Goal: Transaction & Acquisition: Obtain resource

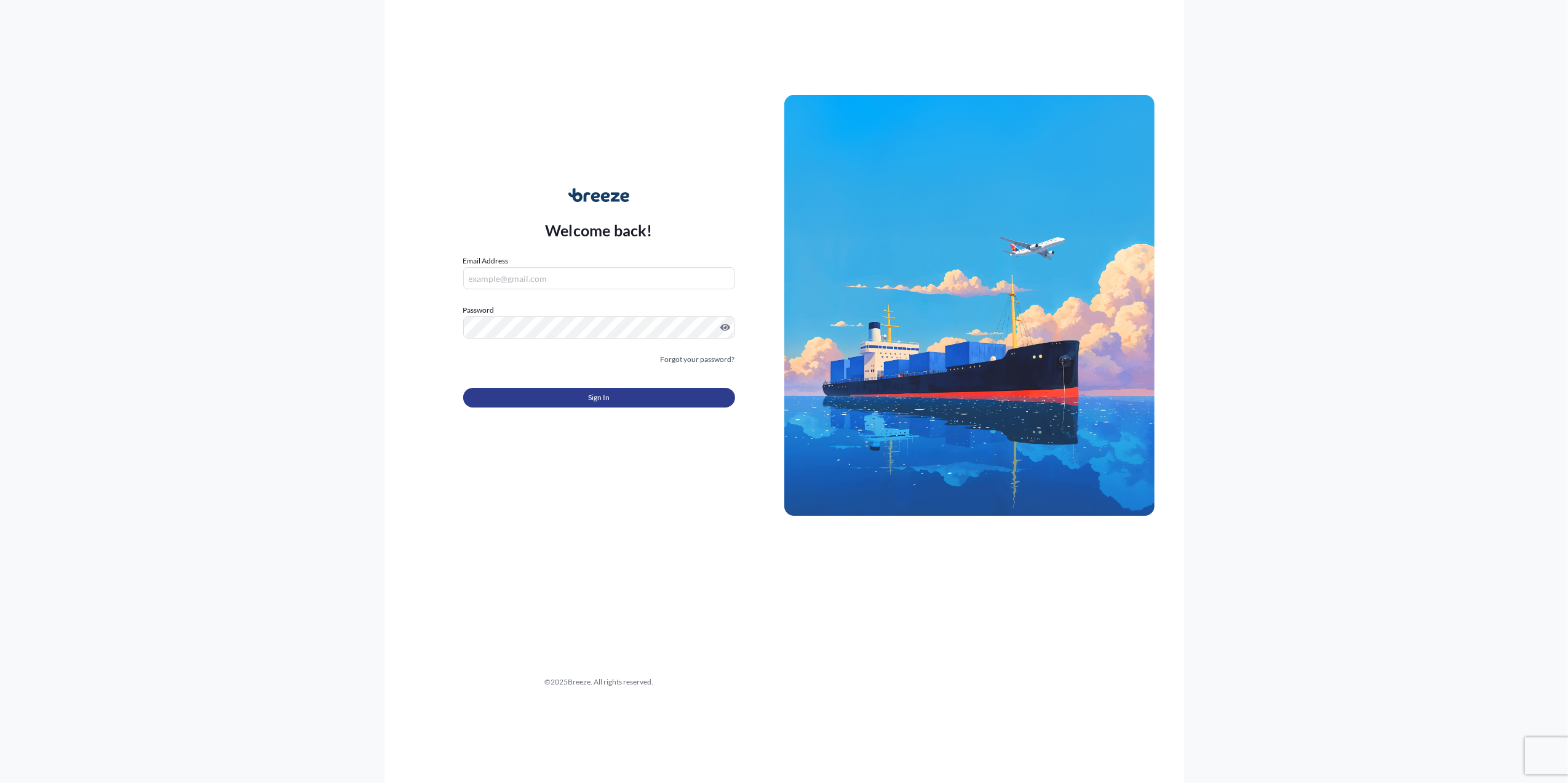
type input "[PERSON_NAME][EMAIL_ADDRESS][PERSON_NAME][DOMAIN_NAME]"
click at [599, 400] on span "Sign In" at bounding box center [599, 397] width 21 height 13
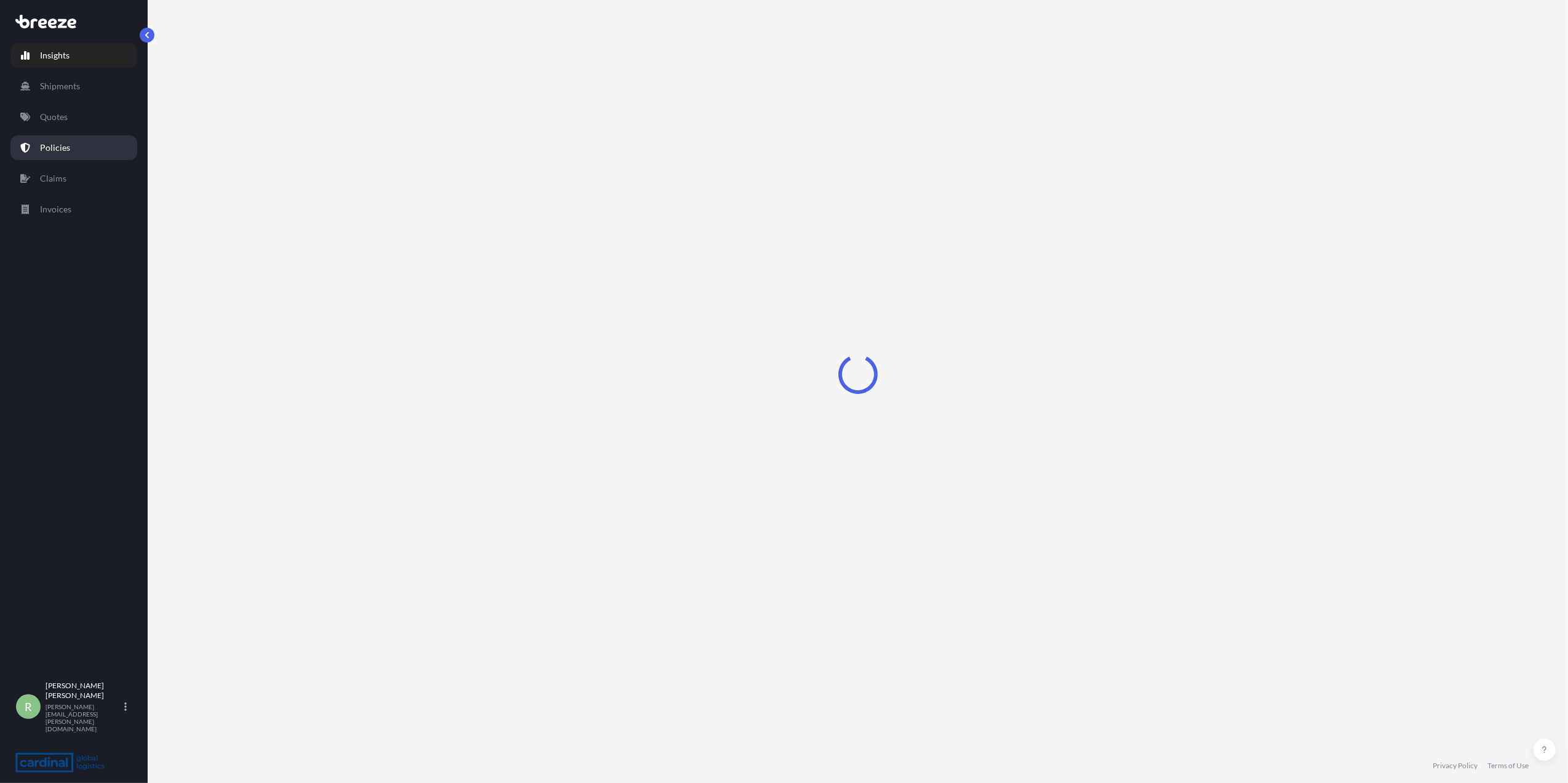
select select "2025"
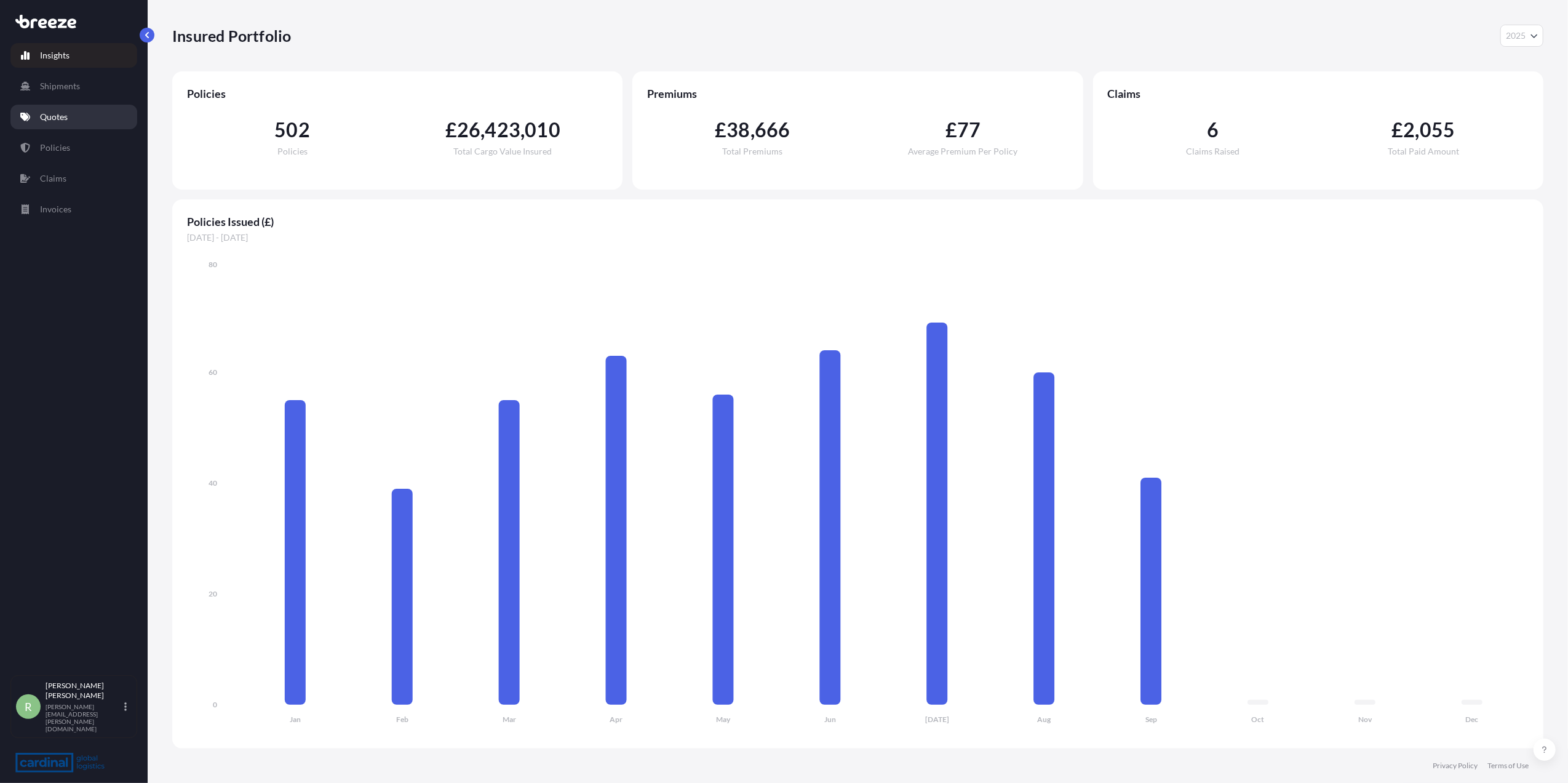
click at [61, 119] on p "Quotes" at bounding box center [54, 117] width 28 height 13
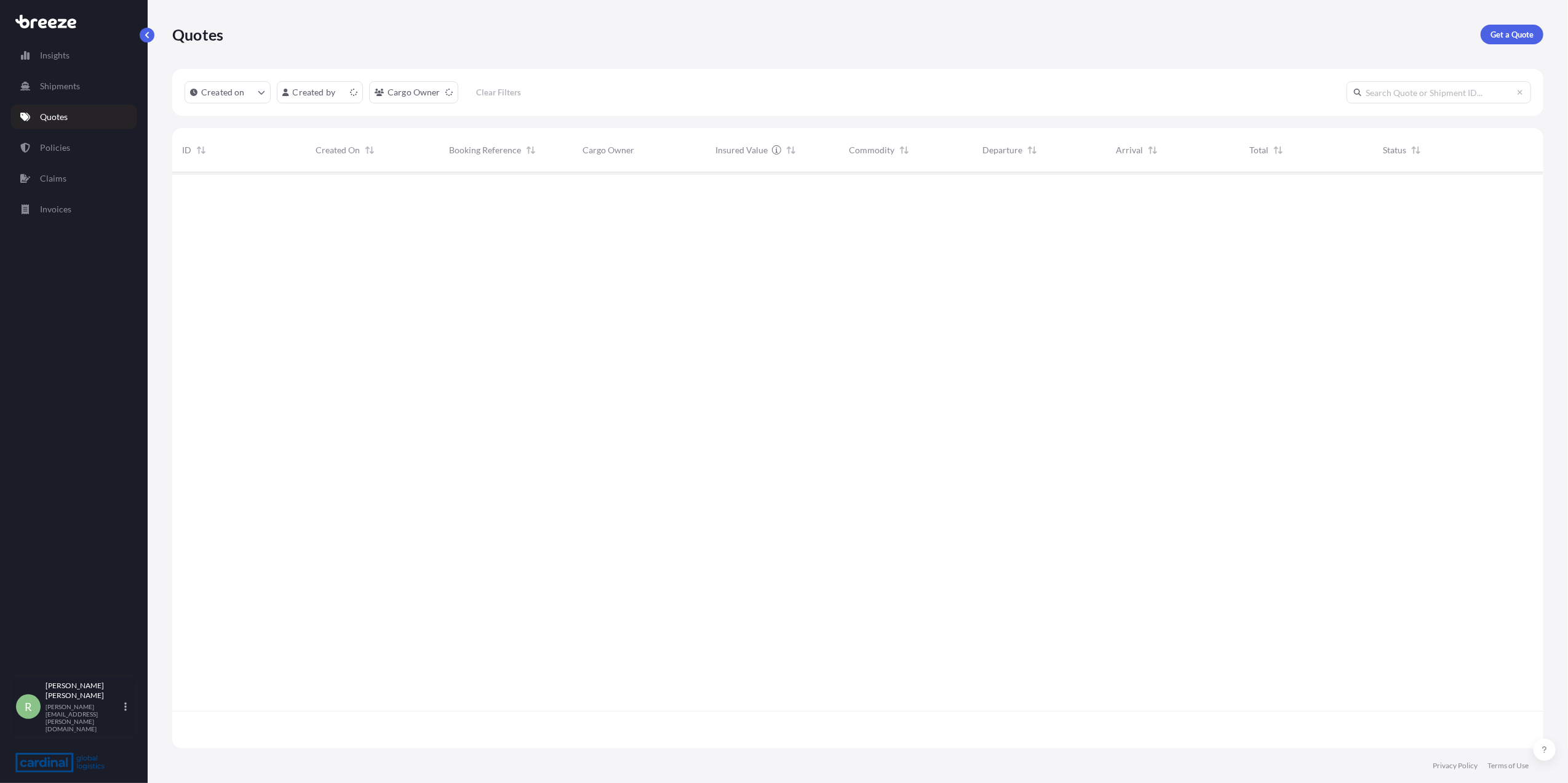
scroll to position [570, 1359]
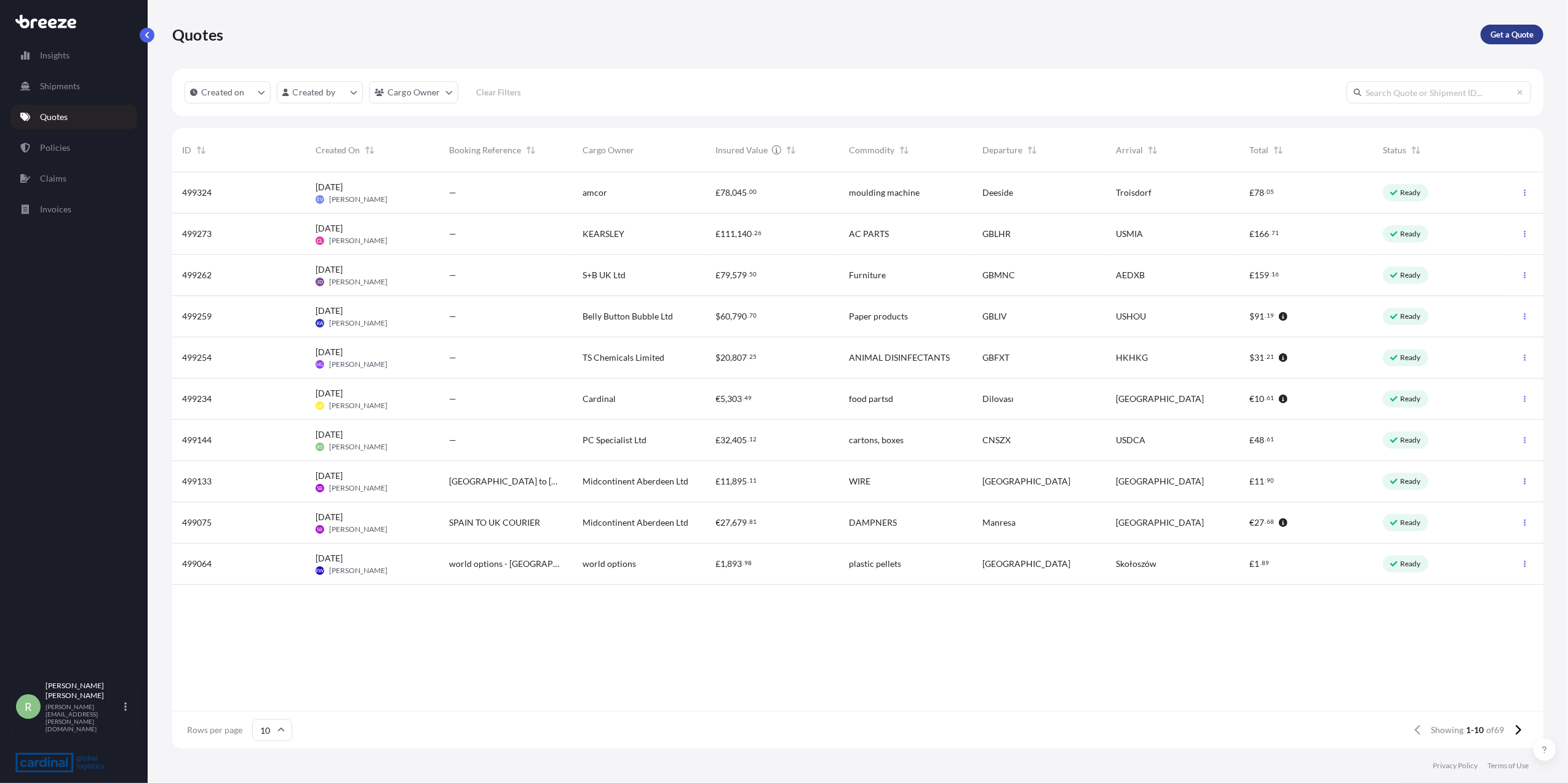
click at [1512, 38] on p "Get a Quote" at bounding box center [1512, 34] width 43 height 13
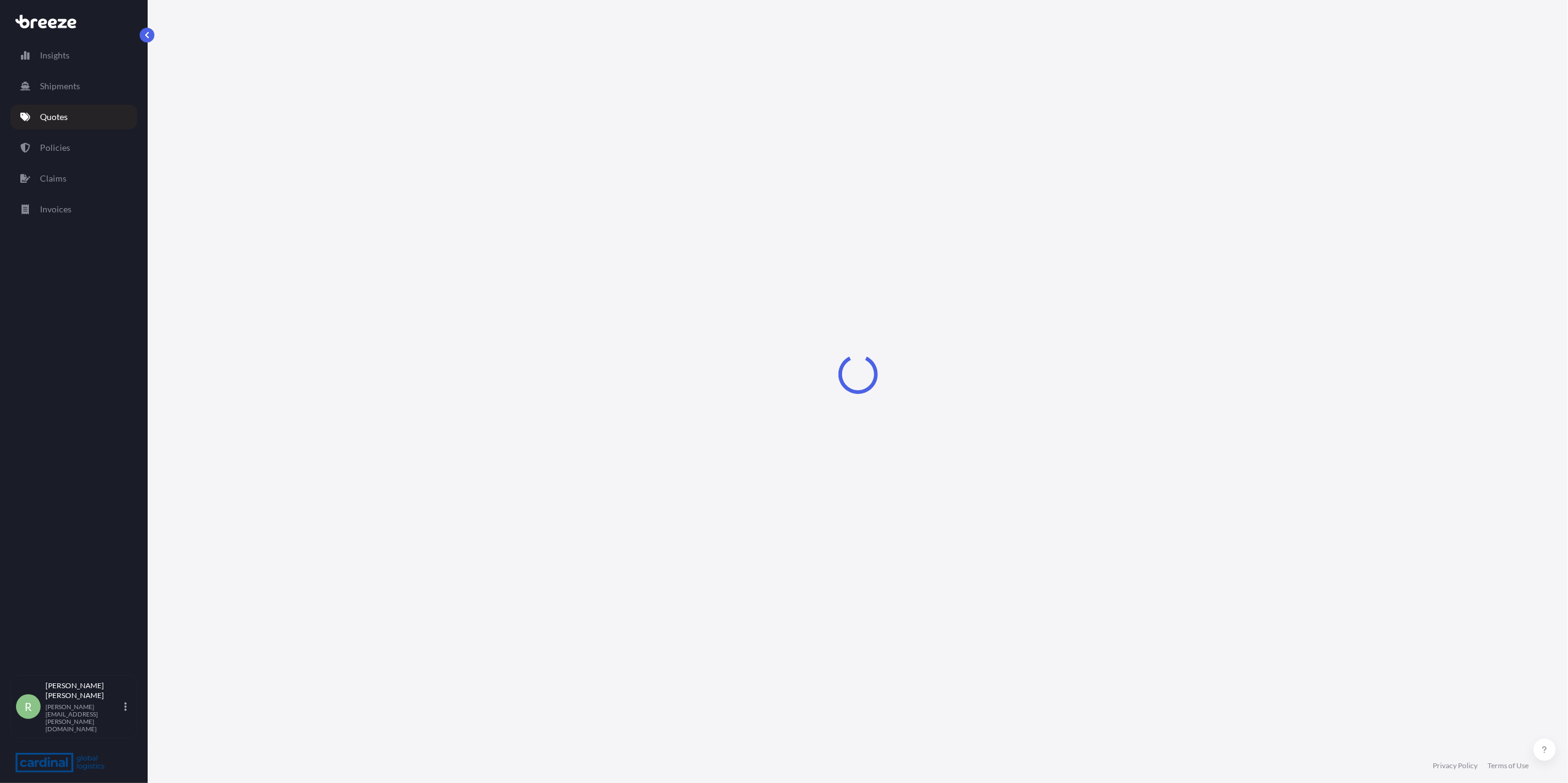
select select "Sea"
select select "1"
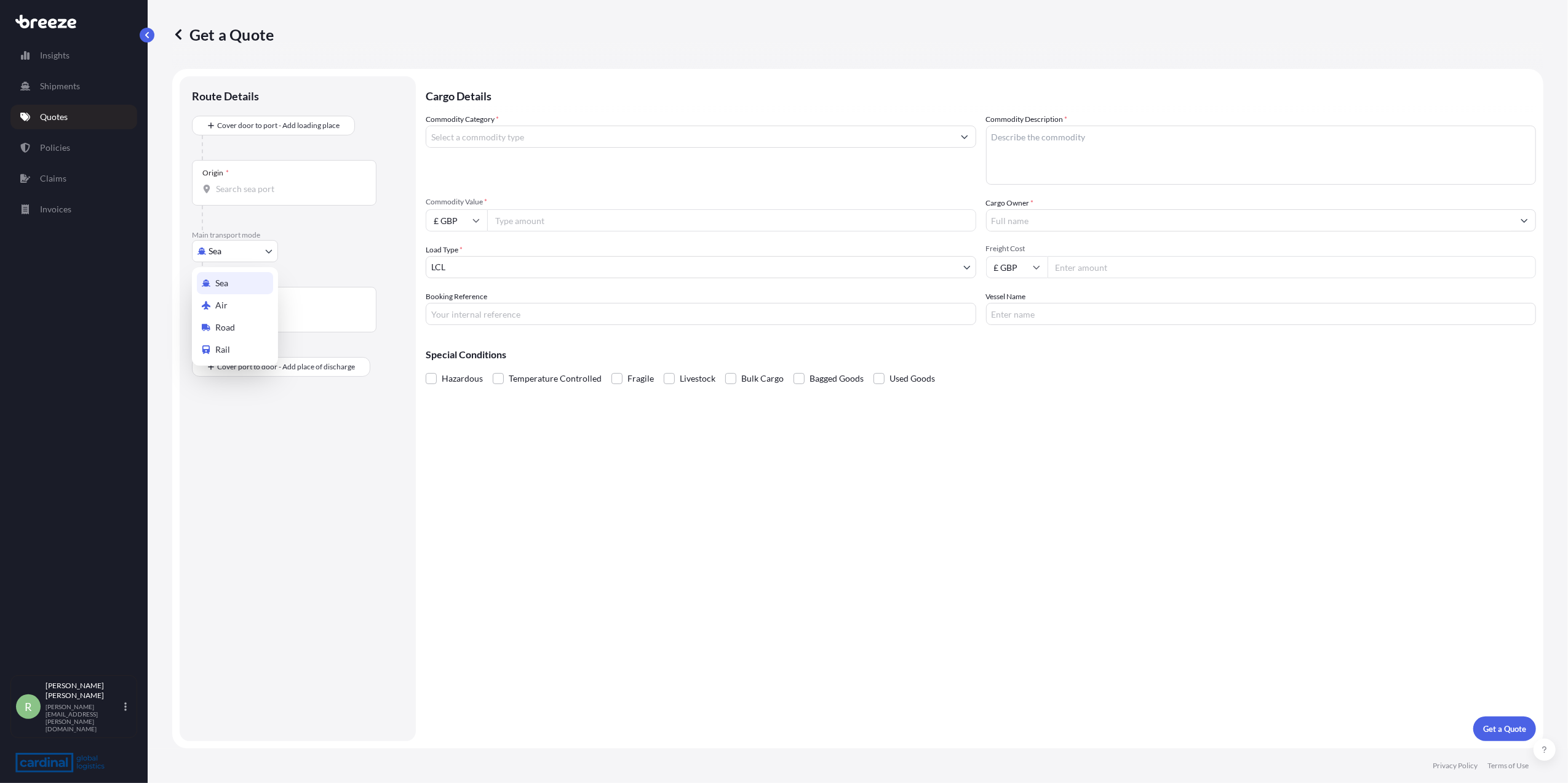
click at [221, 252] on body "Insights Shipments Quotes Policies Claims Invoices R [PERSON_NAME] Stuart [EMAI…" at bounding box center [784, 391] width 1568 height 783
click at [217, 301] on span "Air" at bounding box center [221, 305] width 13 height 13
select select "Air"
click at [262, 200] on div "Origin *" at bounding box center [284, 187] width 185 height 46
click at [262, 200] on input "Origin *" at bounding box center [288, 194] width 145 height 13
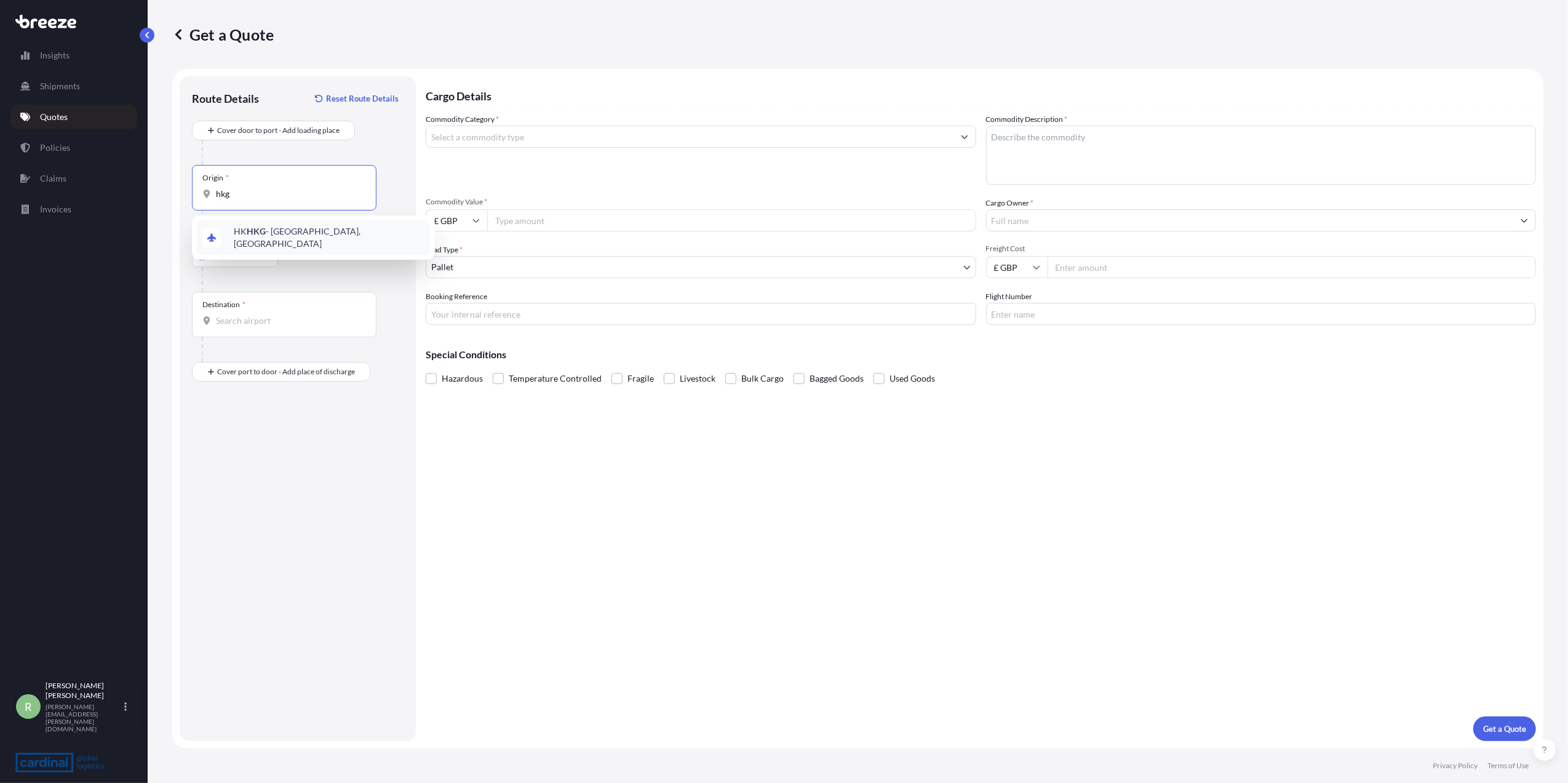
click at [252, 229] on span "HK HKG - [GEOGRAPHIC_DATA], [GEOGRAPHIC_DATA]" at bounding box center [330, 237] width 191 height 24
type input "HKHKG - [GEOGRAPHIC_DATA], [GEOGRAPHIC_DATA]"
click at [246, 314] on div "Destination *" at bounding box center [284, 314] width 185 height 46
click at [246, 314] on input "Destination *" at bounding box center [288, 320] width 145 height 13
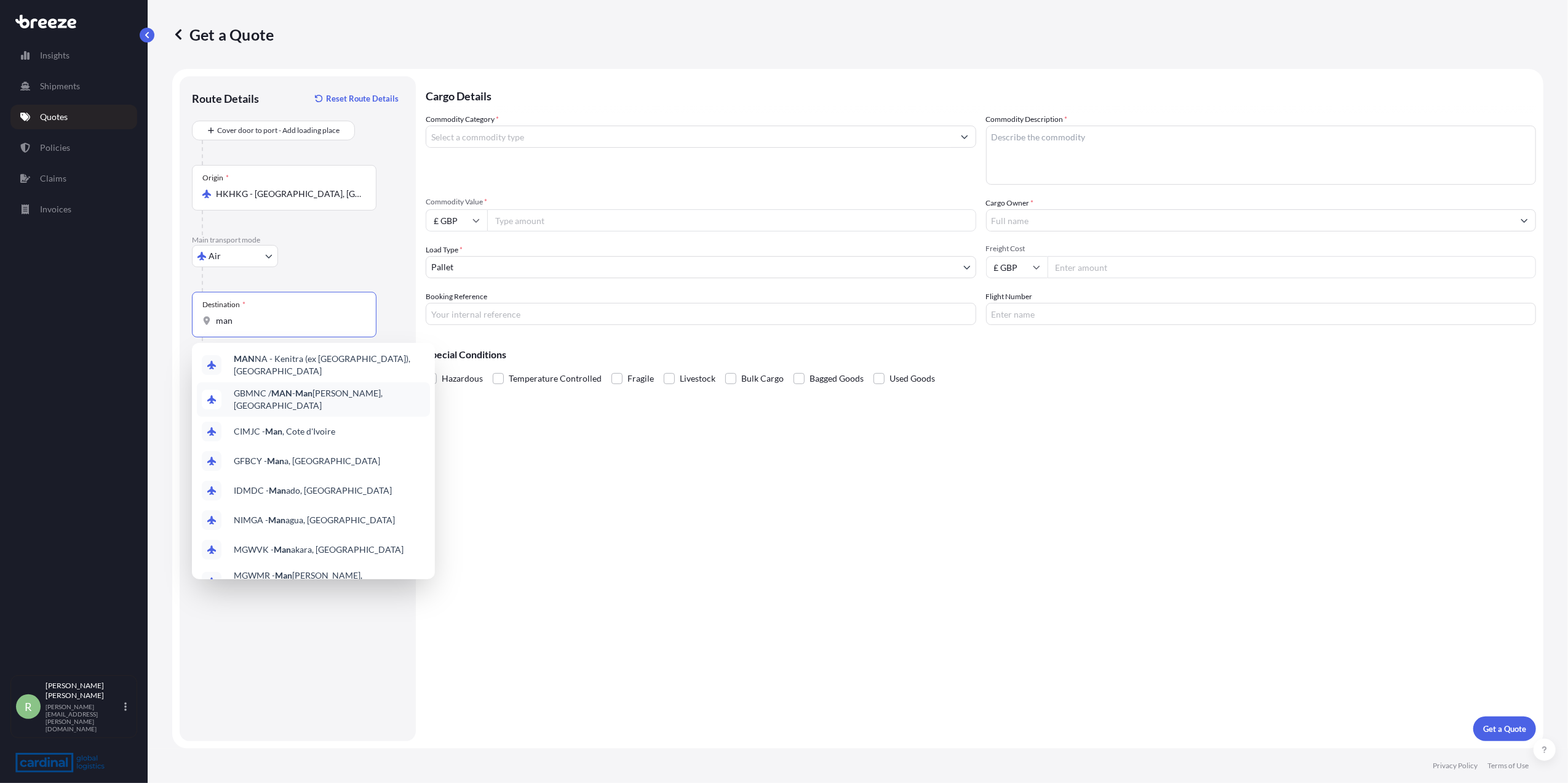
click at [269, 390] on span "GBMNC / MAN - Man [PERSON_NAME], [GEOGRAPHIC_DATA]" at bounding box center [330, 399] width 191 height 24
type input "GBMNC / MAN - [GEOGRAPHIC_DATA], [GEOGRAPHIC_DATA]"
click at [532, 138] on input "Commodity Category *" at bounding box center [690, 136] width 527 height 22
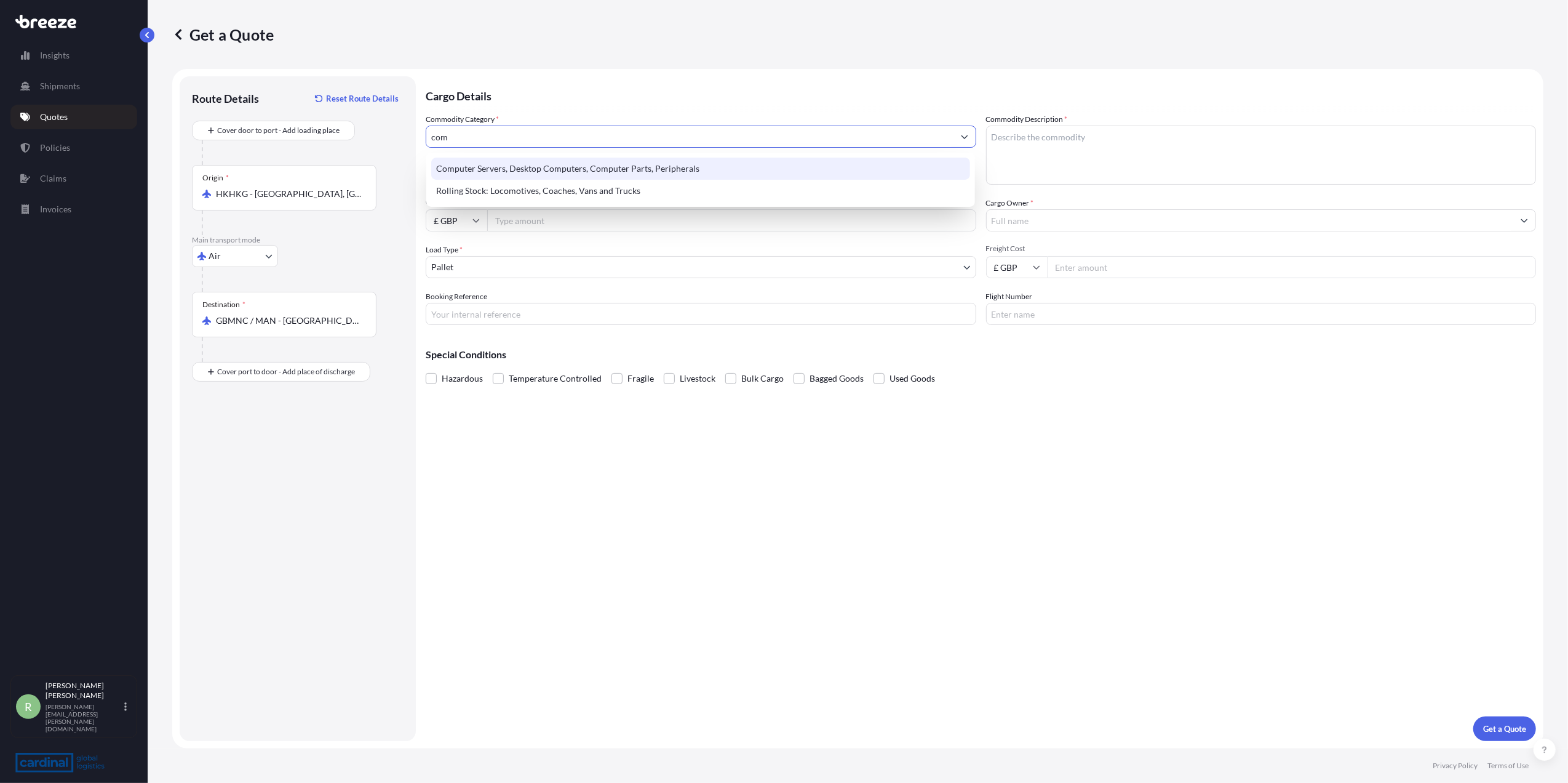
click at [532, 163] on div "Computer Servers, Desktop Computers, Computer Parts, Peripherals" at bounding box center [700, 168] width 539 height 22
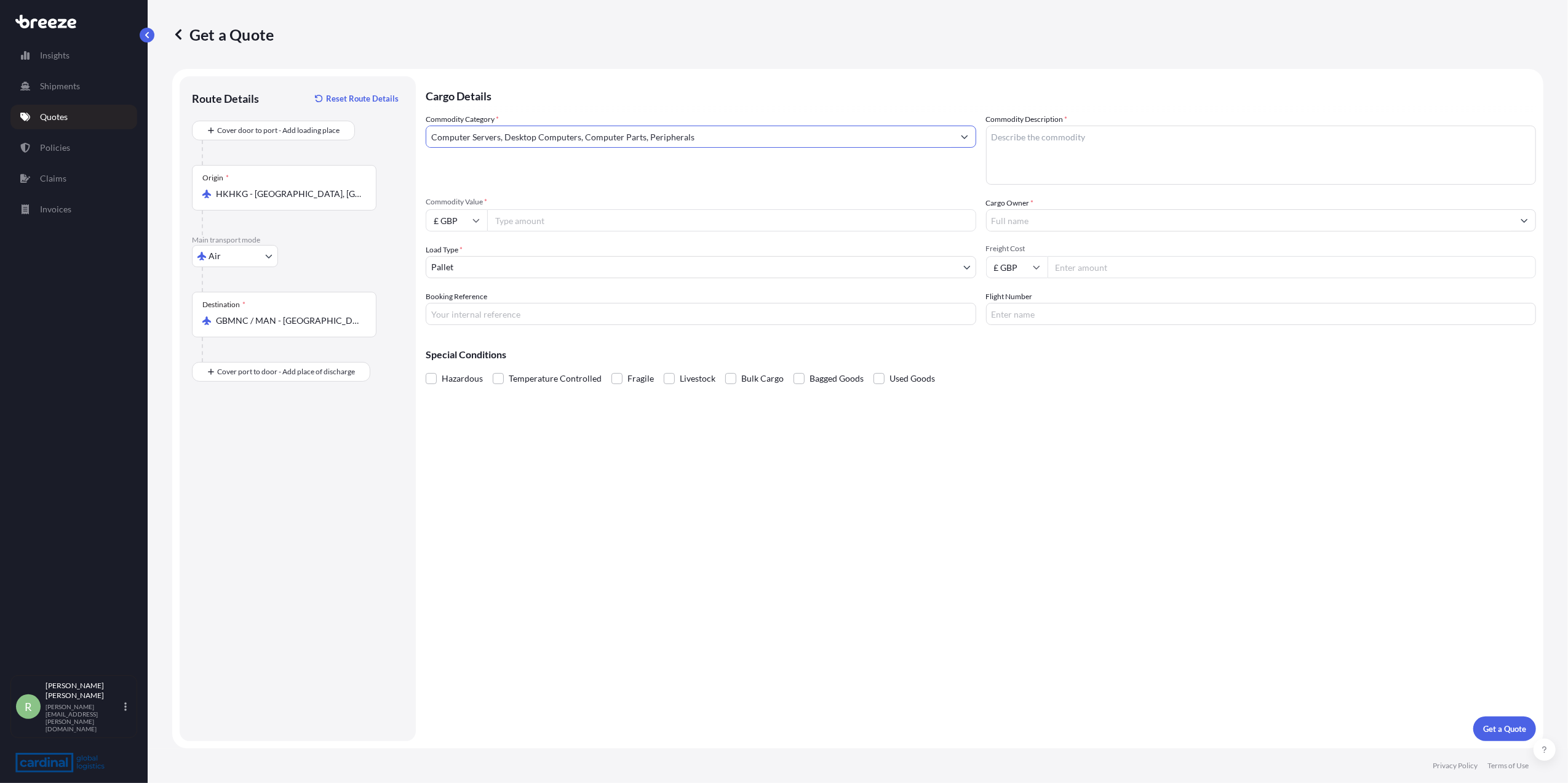
type input "Computer Servers, Desktop Computers, Computer Parts, Peripherals"
click at [1022, 146] on textarea "Commodity Description *" at bounding box center [1261, 155] width 551 height 59
type textarea "vga card"
click at [1049, 217] on input "Cargo Owner *" at bounding box center [1250, 220] width 527 height 22
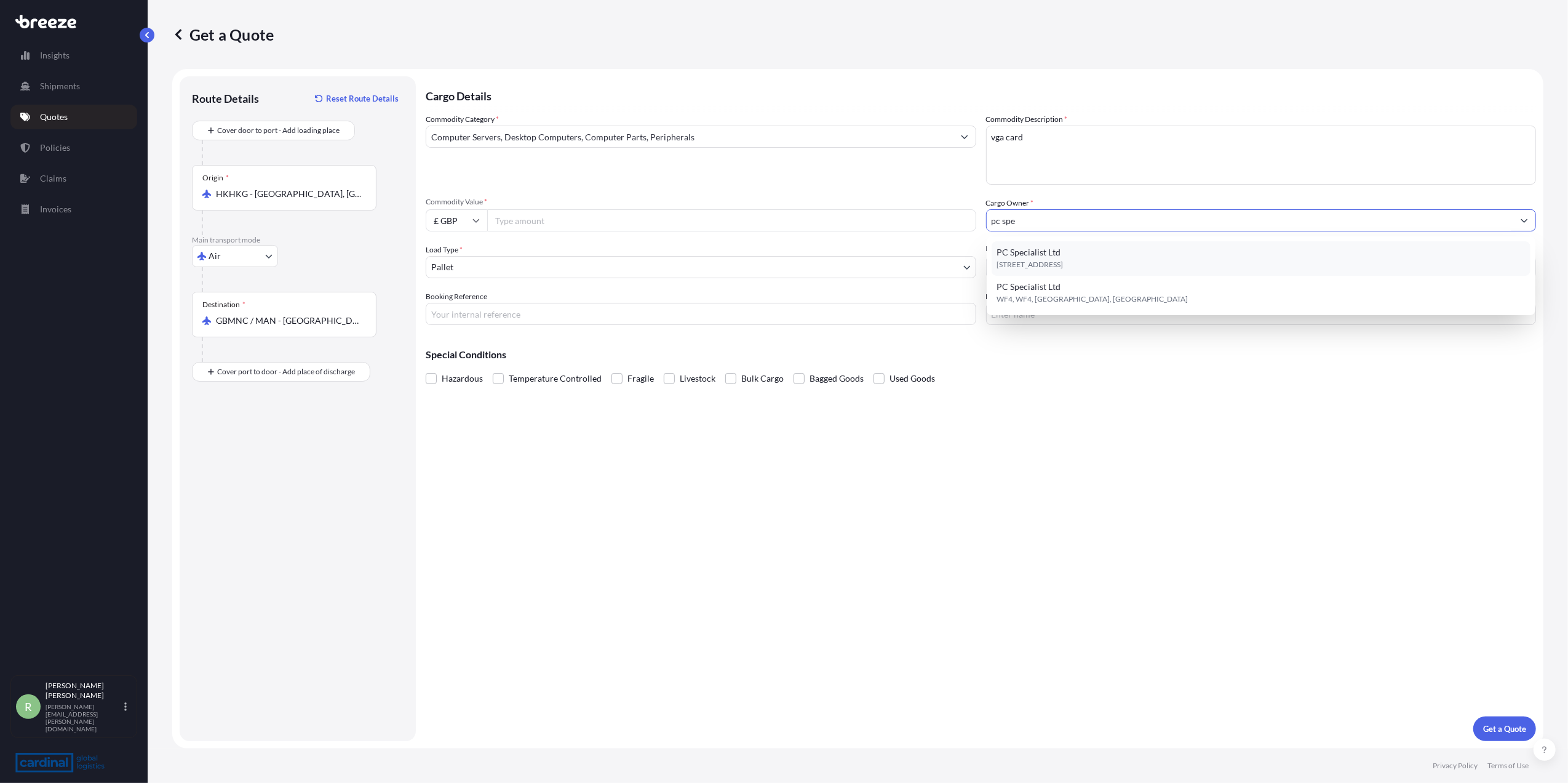
click at [1043, 255] on span "PC Specialist Ltd" at bounding box center [1029, 252] width 64 height 13
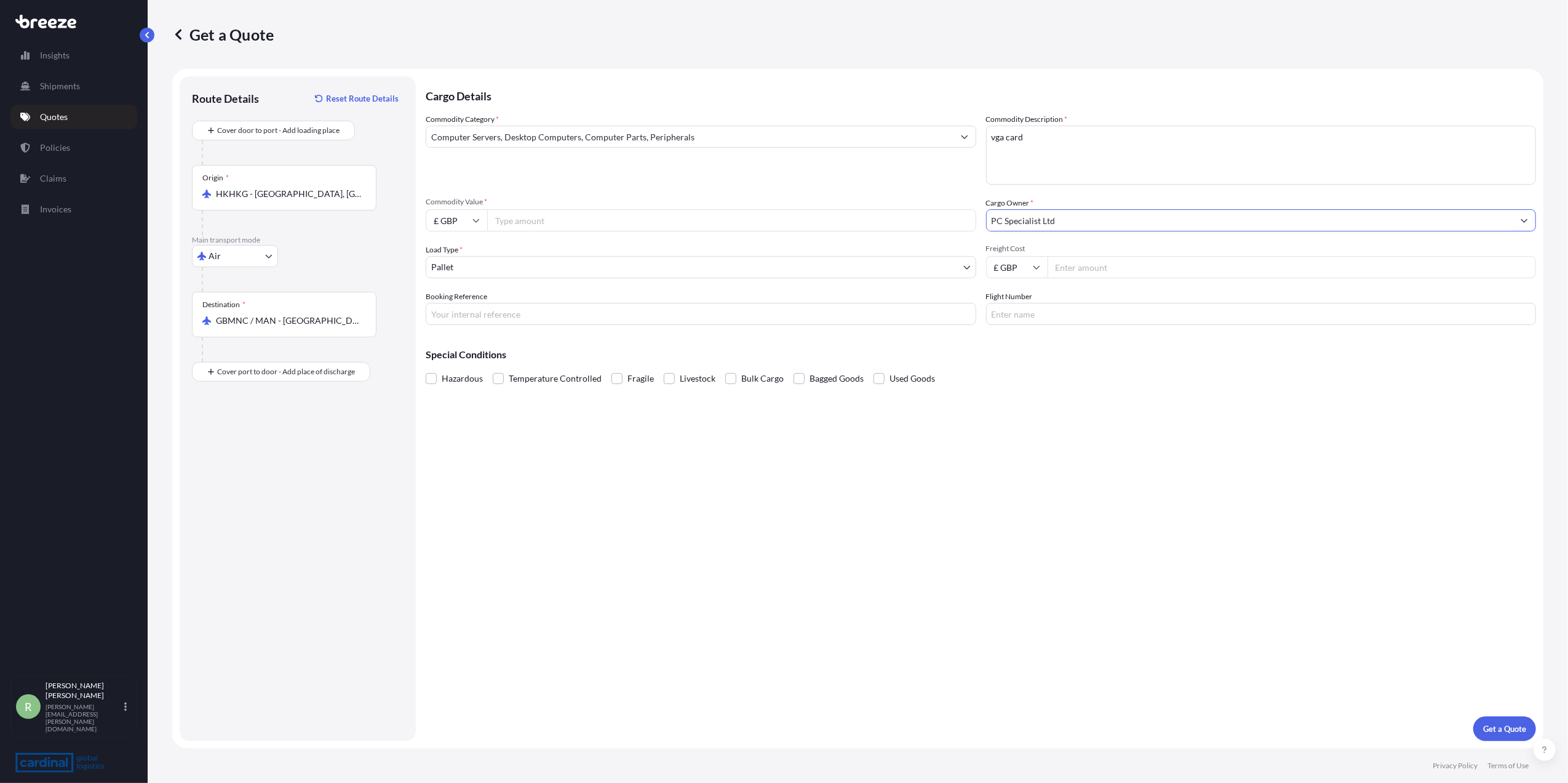
type input "PC Specialist Ltd"
click at [535, 223] on input "Commodity Value *" at bounding box center [732, 220] width 489 height 22
